Goal: Navigation & Orientation: Understand site structure

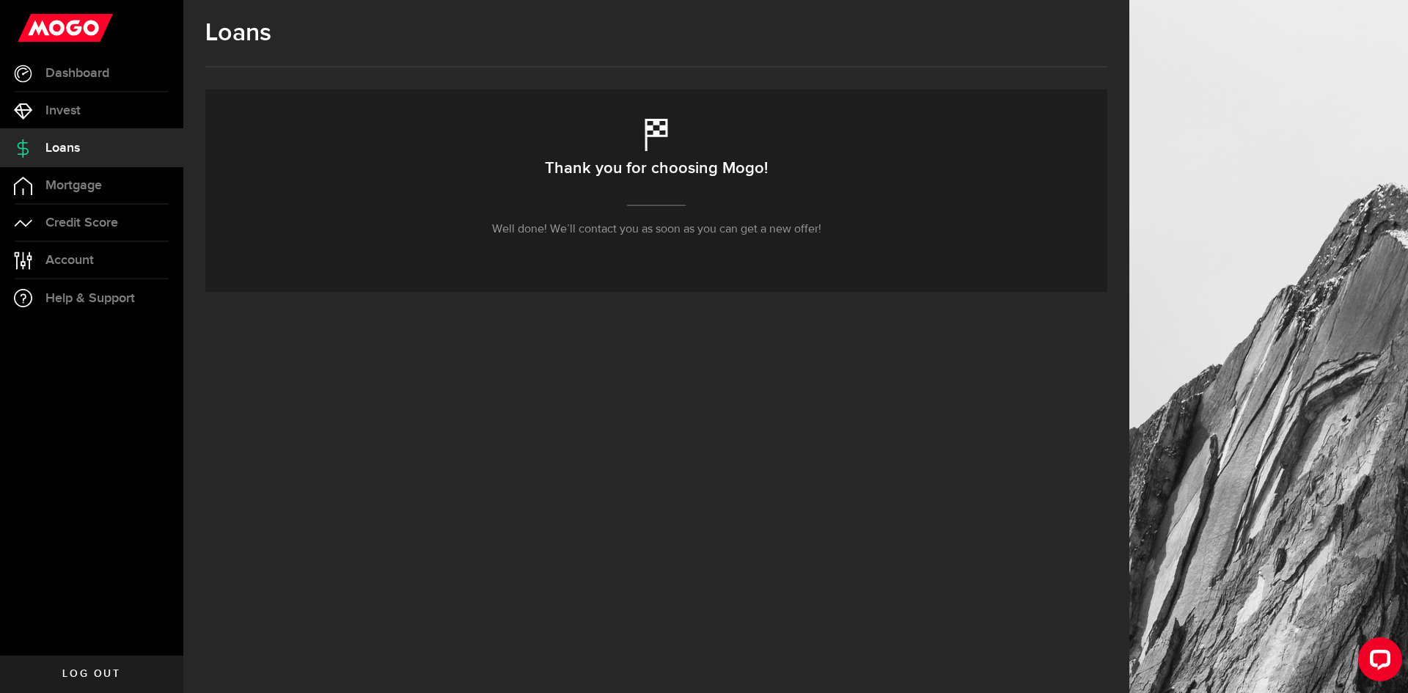
click at [92, 32] on use at bounding box center [65, 28] width 95 height 28
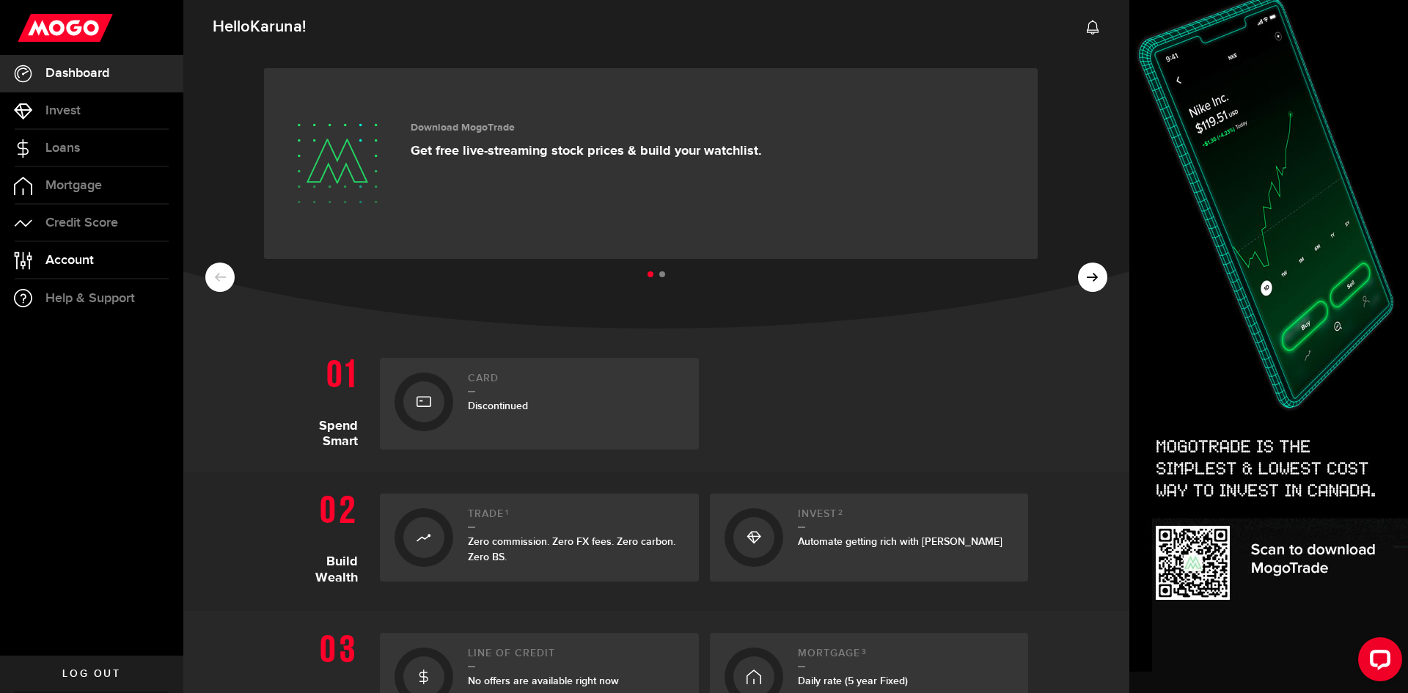
click at [128, 267] on link "Account Compte" at bounding box center [91, 260] width 183 height 37
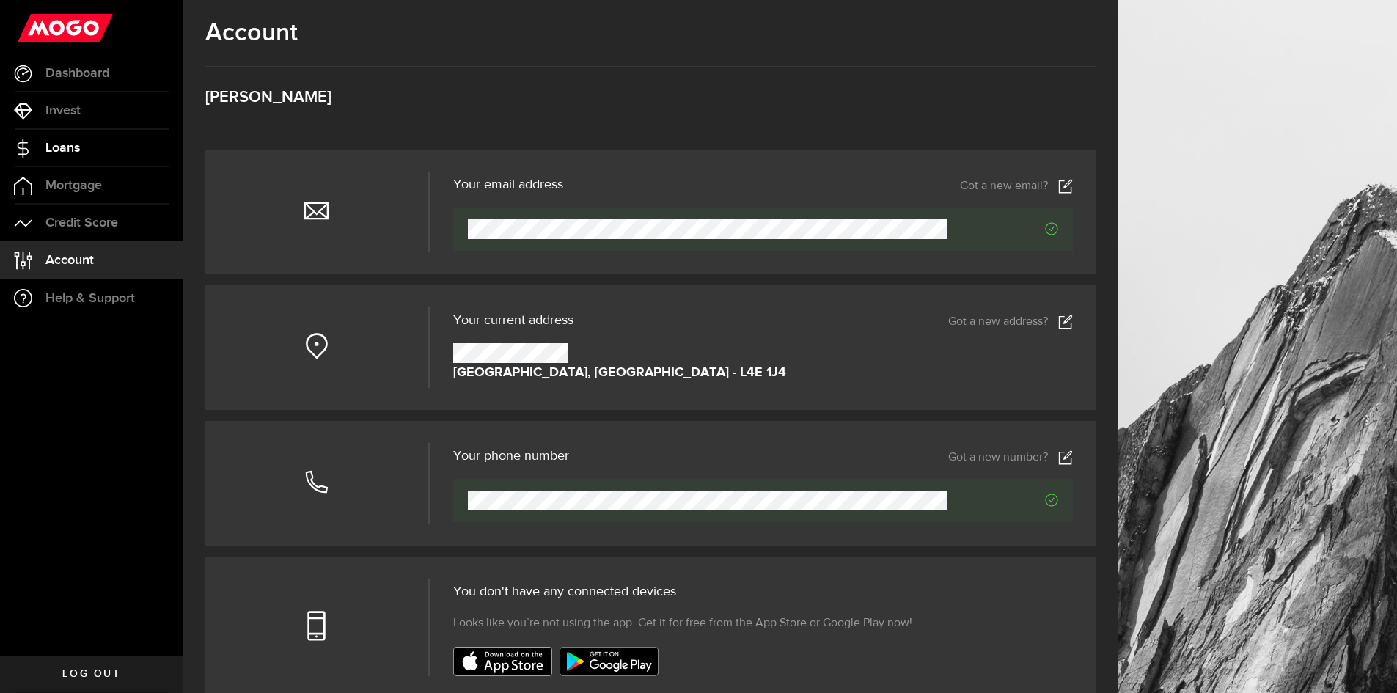
click at [62, 150] on span "Loans" at bounding box center [62, 148] width 34 height 13
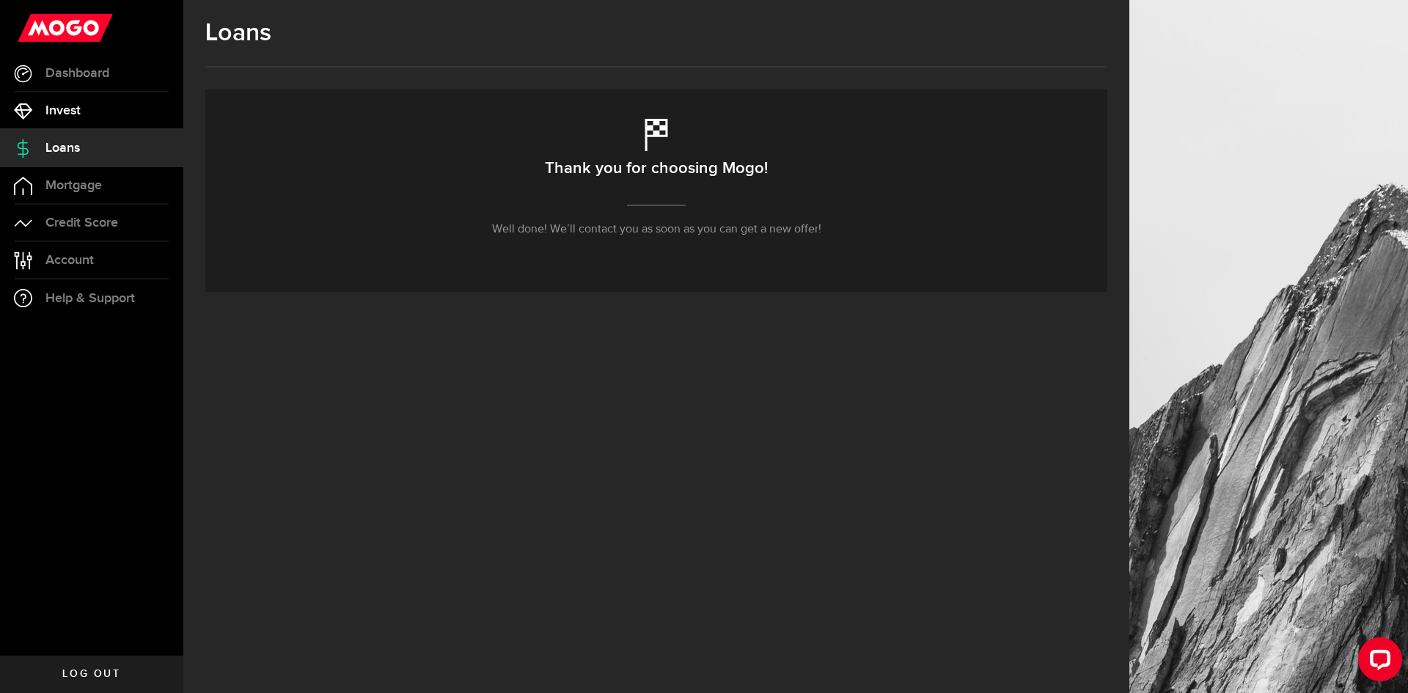
click at [84, 109] on link "Invest" at bounding box center [91, 110] width 183 height 37
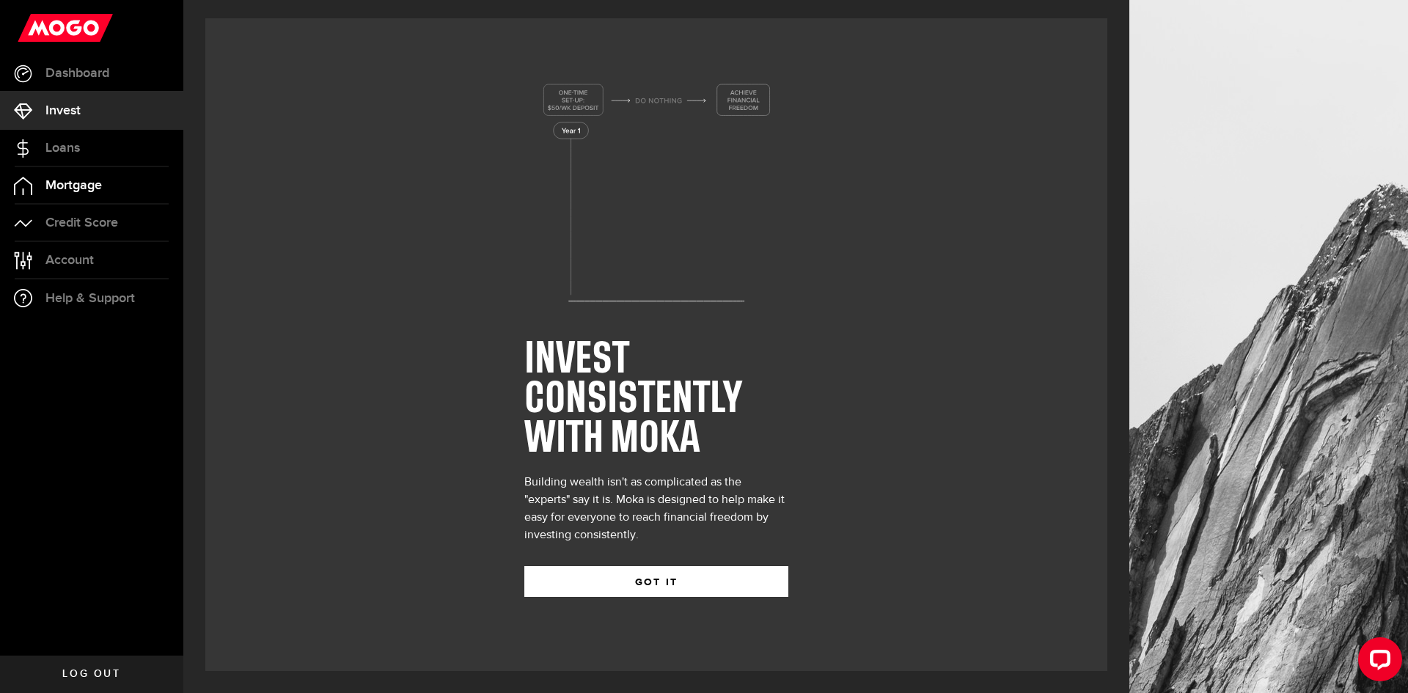
click at [87, 193] on link "Mortgage" at bounding box center [91, 185] width 183 height 37
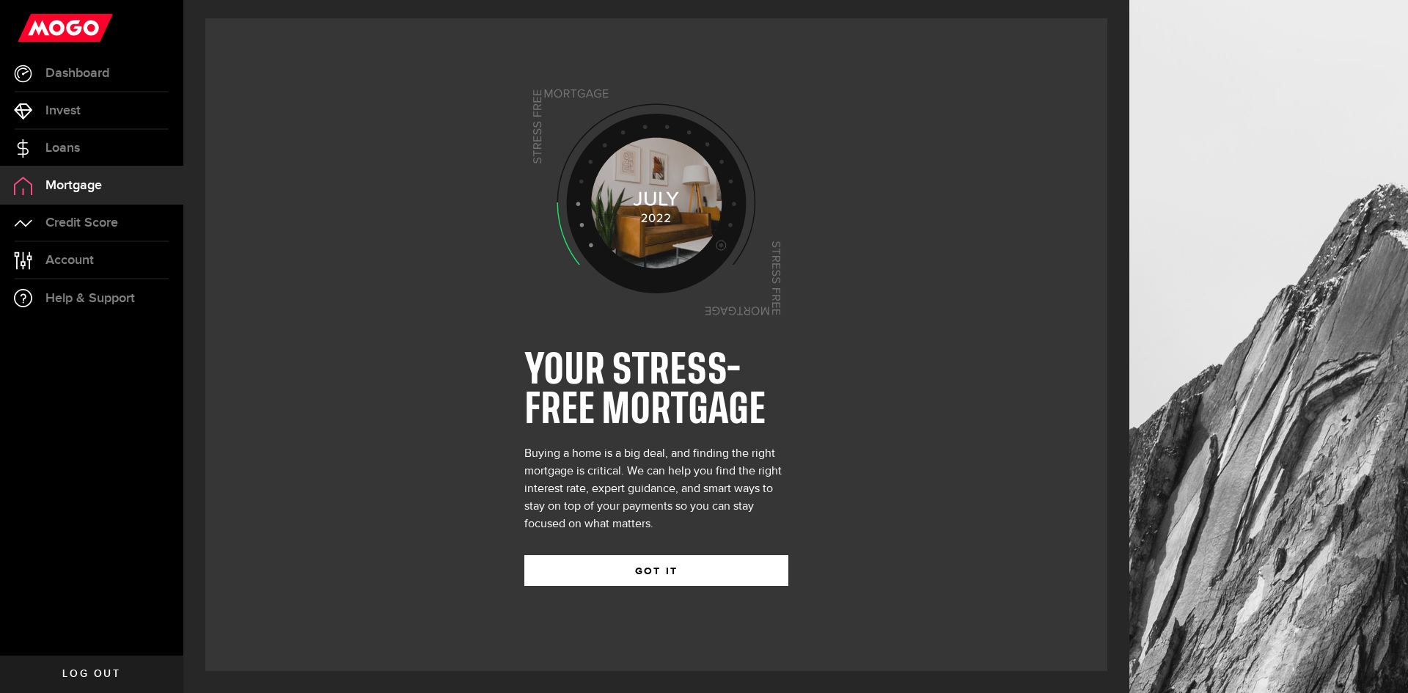
click at [71, 33] on use at bounding box center [65, 28] width 95 height 28
